Goal: Information Seeking & Learning: Learn about a topic

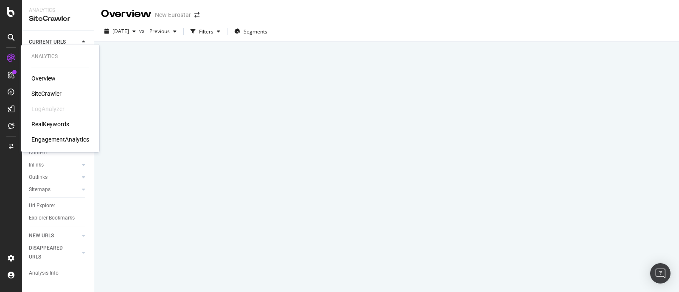
click at [50, 96] on div "SiteCrawler" at bounding box center [46, 94] width 30 height 8
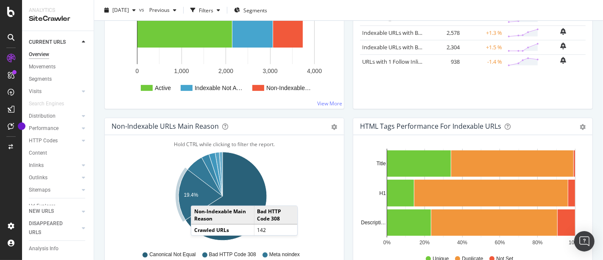
scroll to position [283, 0]
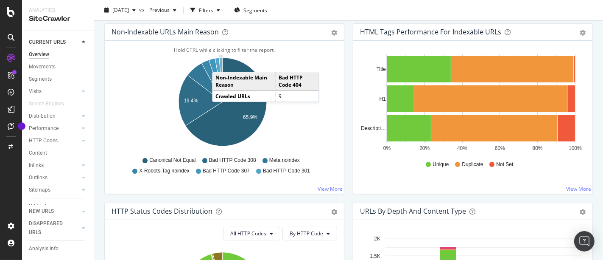
click at [221, 62] on icon "A chart." at bounding box center [220, 80] width 3 height 44
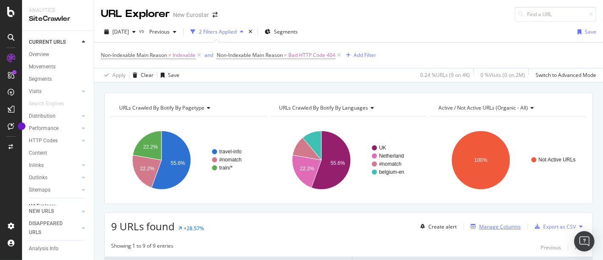
click at [479, 223] on div "Manage Columns" at bounding box center [500, 226] width 42 height 7
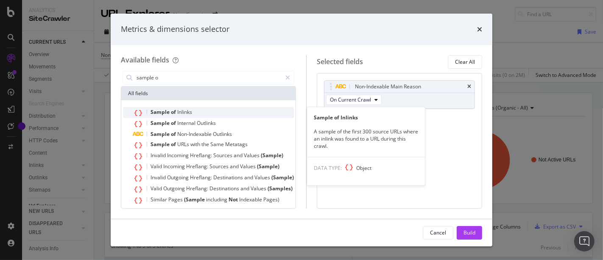
type input "sample o"
click at [220, 109] on div "Sample of Inlinks" at bounding box center [213, 112] width 161 height 11
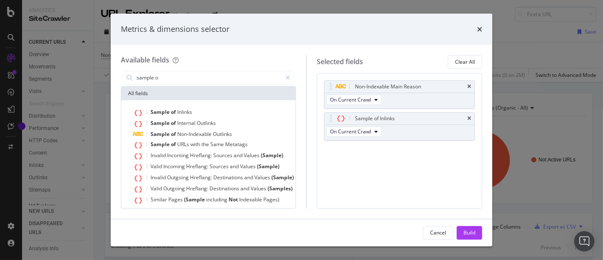
click at [473, 231] on div "Build" at bounding box center [470, 232] width 12 height 7
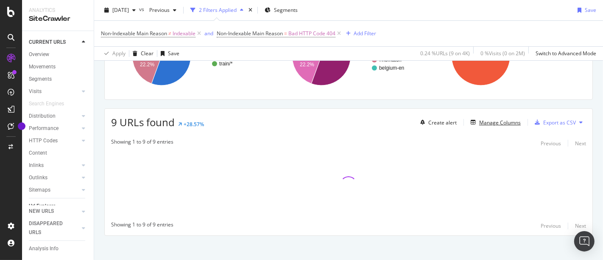
scroll to position [108, 0]
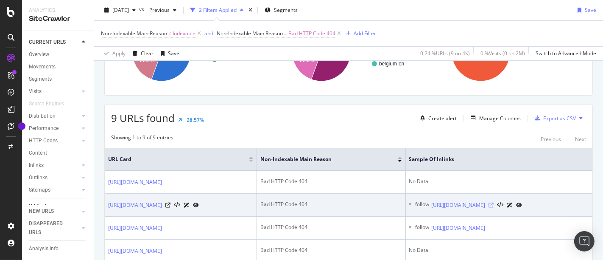
click at [494, 202] on icon at bounding box center [491, 204] width 5 height 5
